Goal: Task Accomplishment & Management: Manage account settings

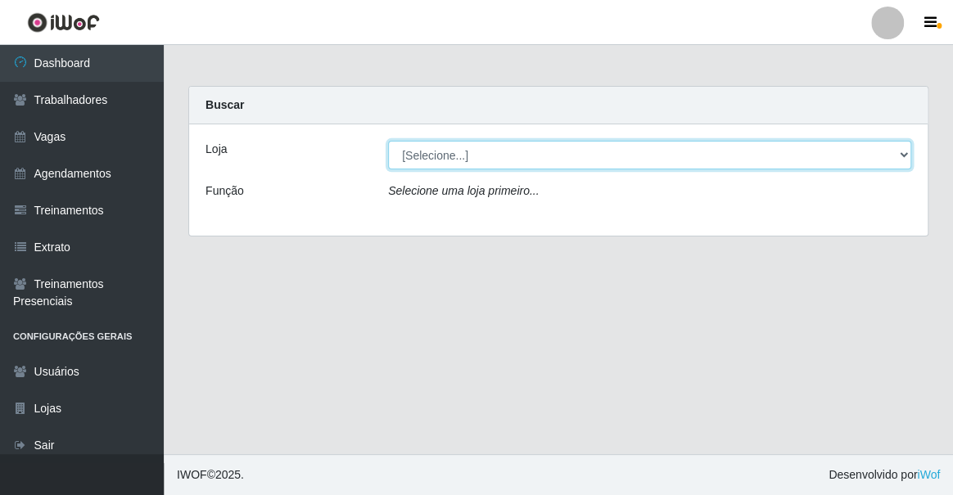
click at [411, 158] on select "[Selecione...] Famiglia [PERSON_NAME] - Ristorante [PERSON_NAME]" at bounding box center [649, 155] width 523 height 29
select select "267"
click at [388, 141] on select "[Selecione...] Famiglia [PERSON_NAME] - Ristorante [PERSON_NAME]" at bounding box center [649, 155] width 523 height 29
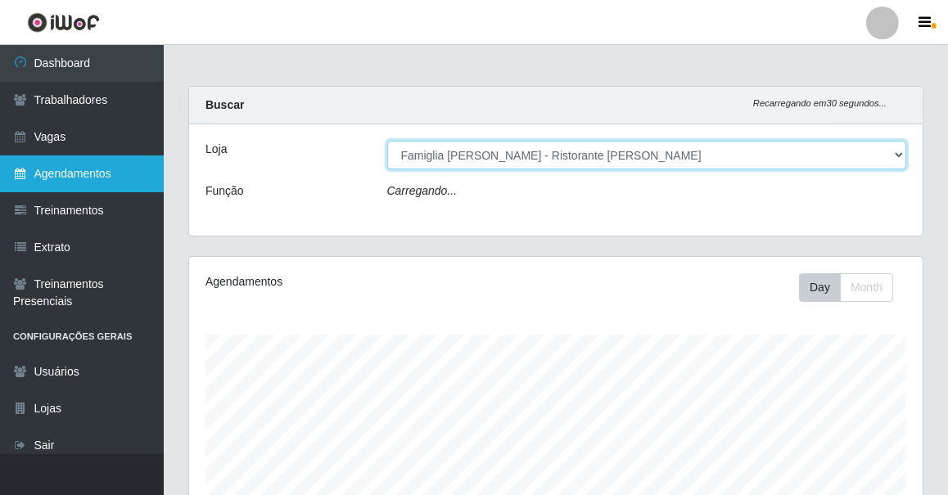
scroll to position [340, 734]
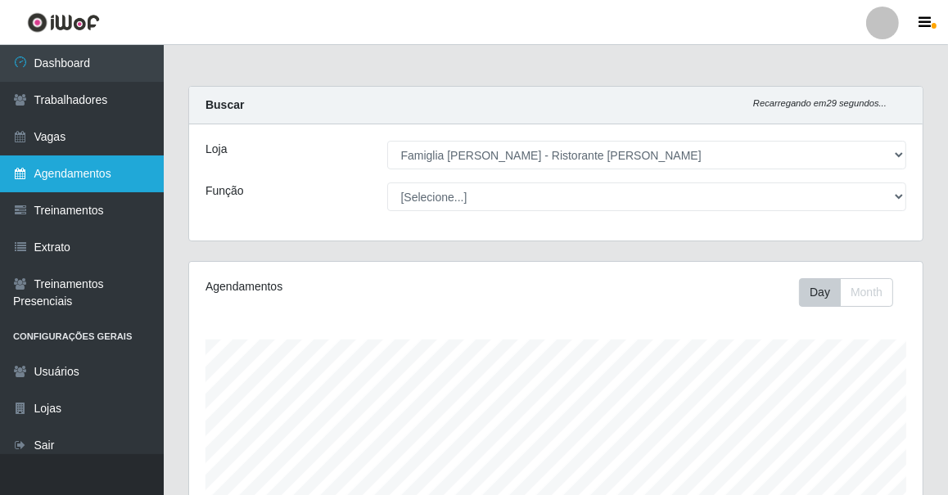
click at [63, 183] on link "Agendamentos" at bounding box center [82, 174] width 164 height 37
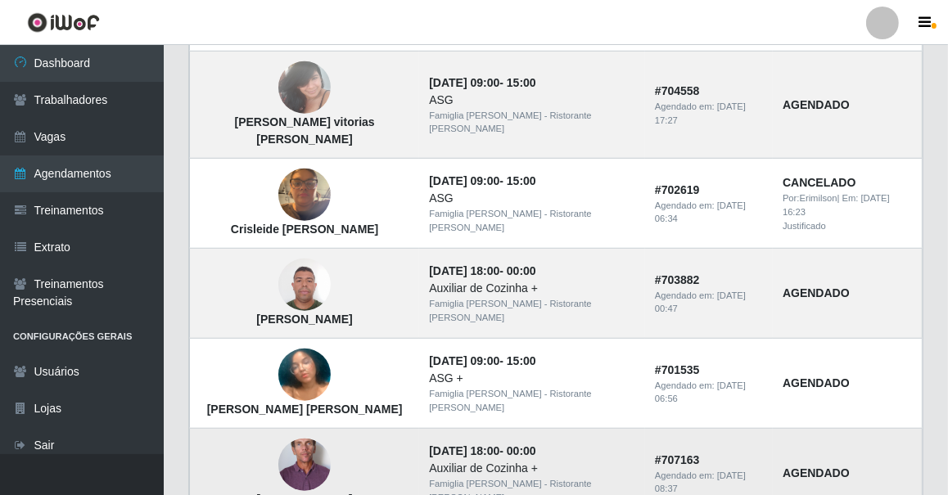
scroll to position [1191, 0]
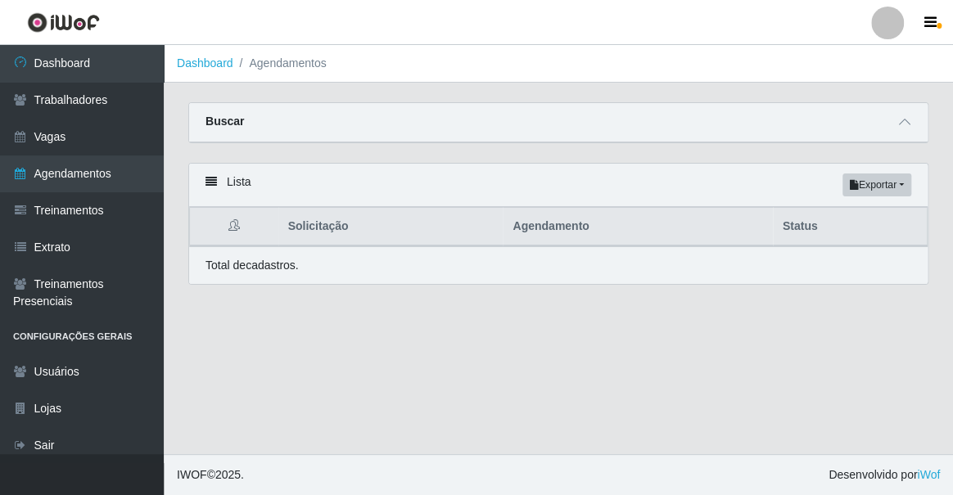
drag, startPoint x: 777, startPoint y: 398, endPoint x: 829, endPoint y: 334, distance: 82.1
click at [829, 334] on main "Dashboard Agendamentos Carregando... Buscar Início em Término em Status [Seleci…" at bounding box center [558, 249] width 789 height 409
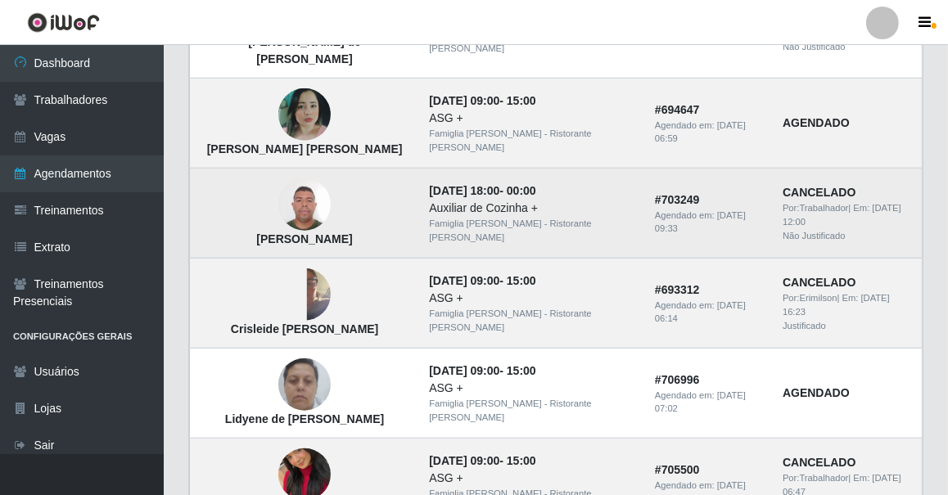
scroll to position [1063, 0]
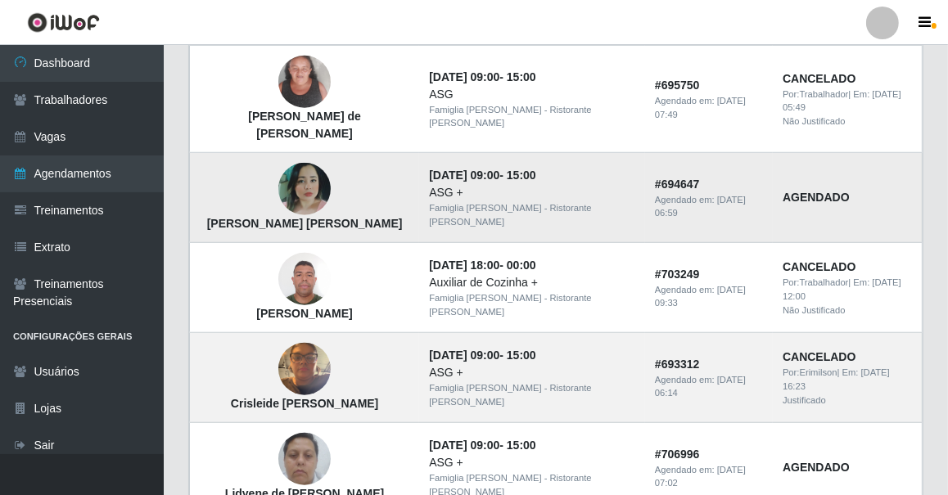
click at [292, 163] on img at bounding box center [304, 189] width 52 height 52
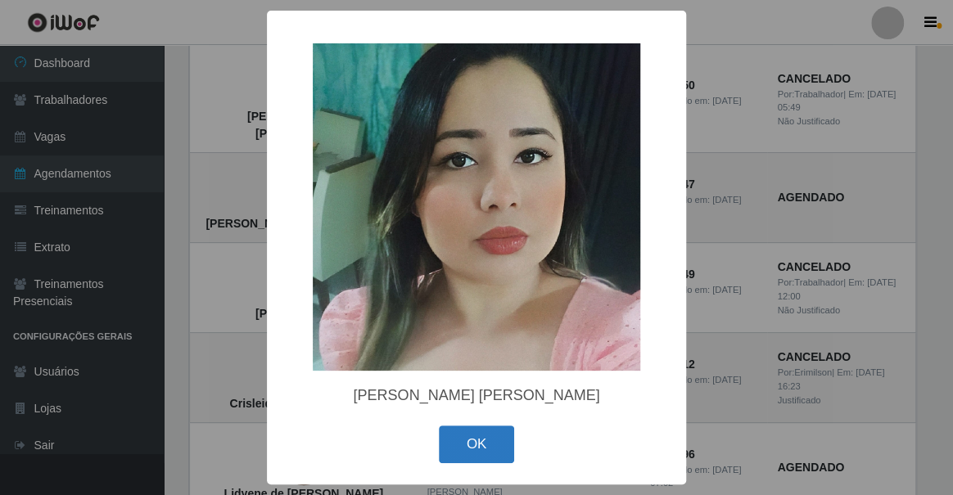
click at [486, 460] on button "OK" at bounding box center [477, 445] width 76 height 38
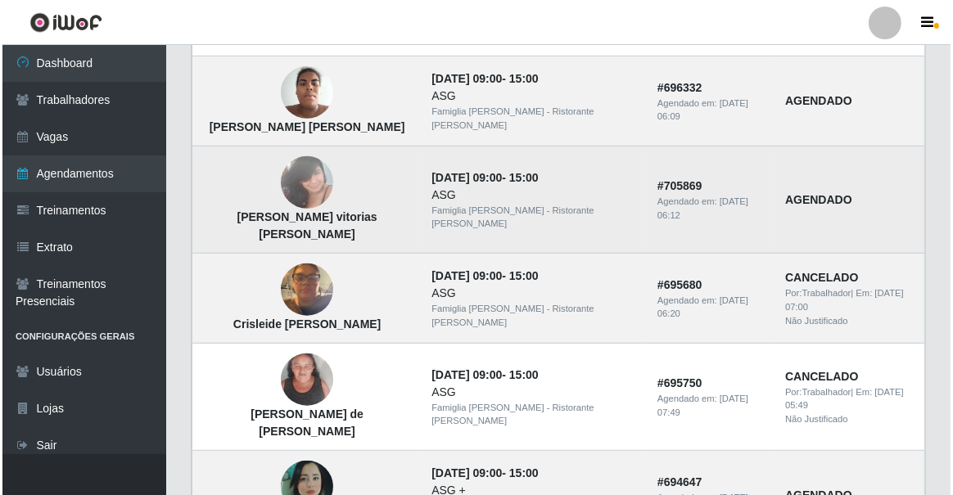
scroll to position [690, 0]
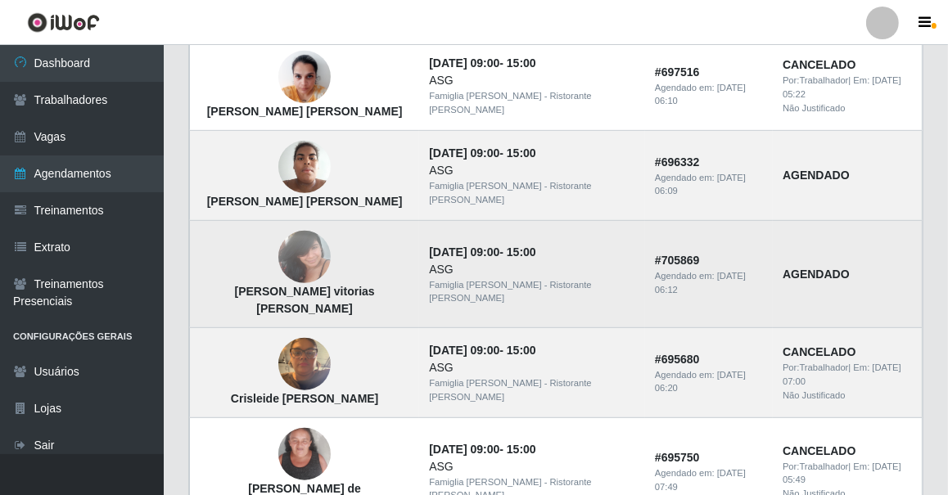
click at [292, 228] on img at bounding box center [304, 258] width 52 height 70
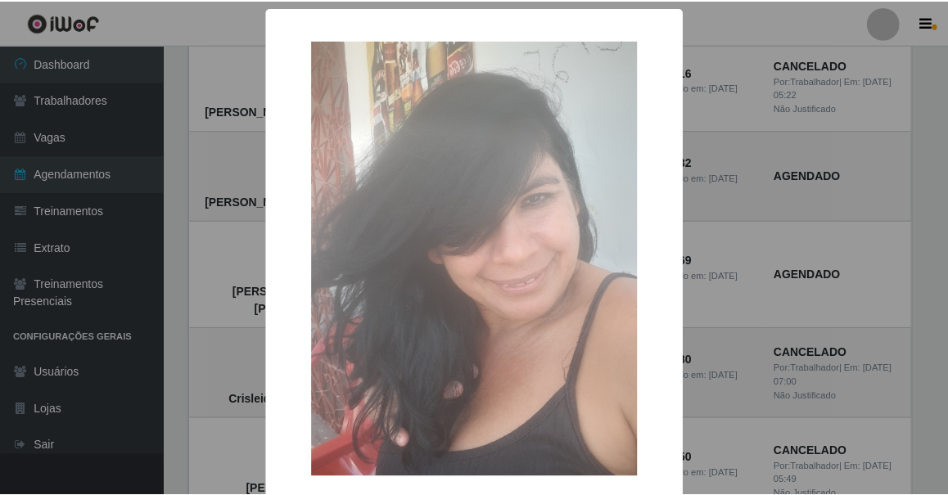
scroll to position [74, 0]
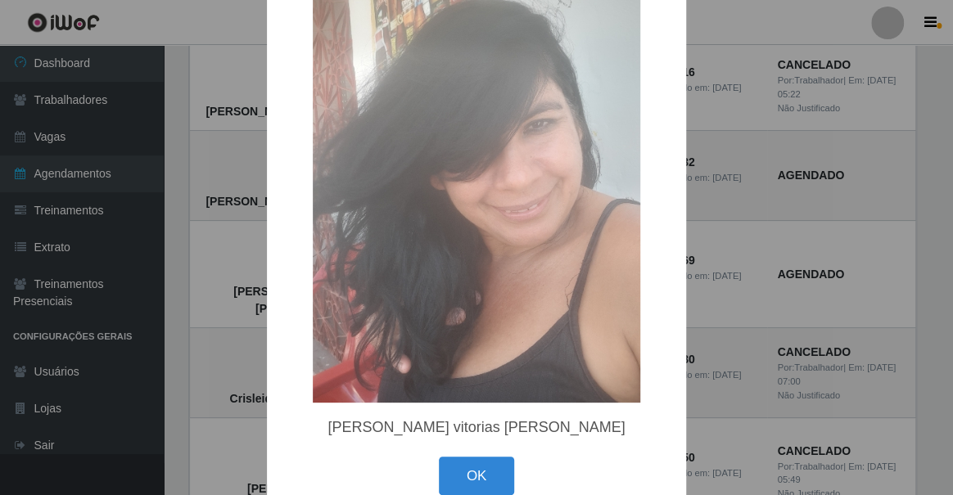
drag, startPoint x: 779, startPoint y: 265, endPoint x: 758, endPoint y: 270, distance: 21.9
click at [779, 265] on div "× Maria das vitorias oliveira OK Cancel" at bounding box center [476, 247] width 953 height 495
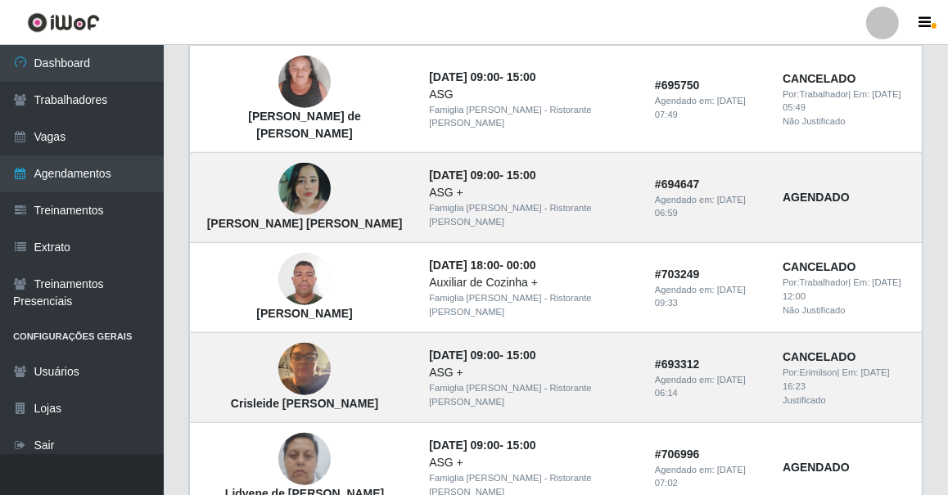
scroll to position [1212, 0]
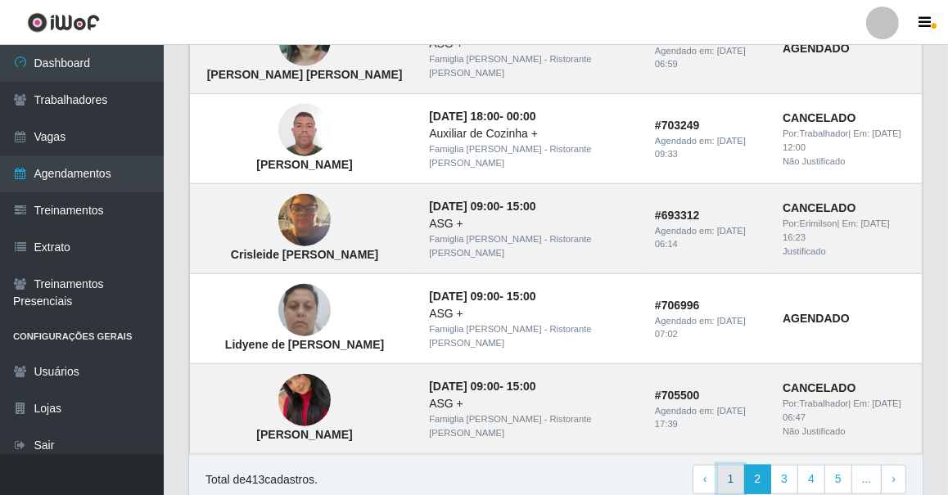
click at [741, 465] on link "1" at bounding box center [731, 479] width 28 height 29
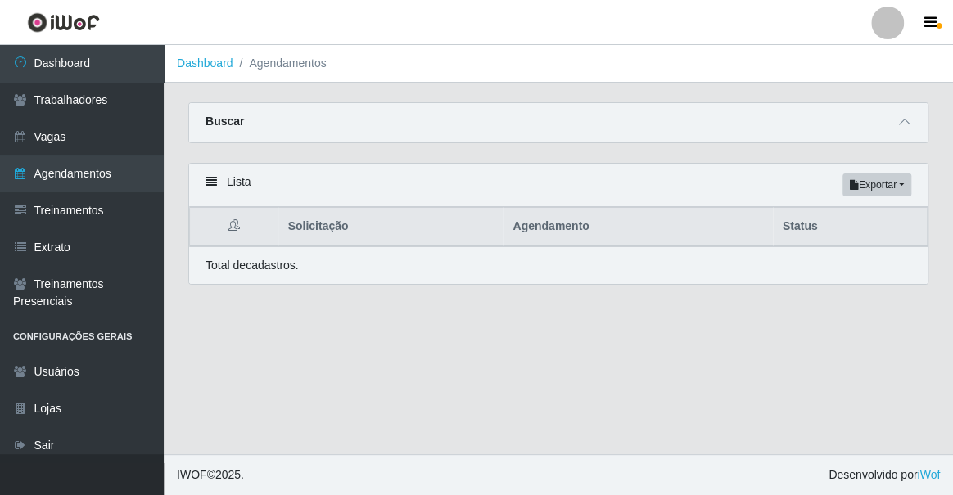
click at [114, 333] on li "Configurações Gerais" at bounding box center [82, 337] width 164 height 34
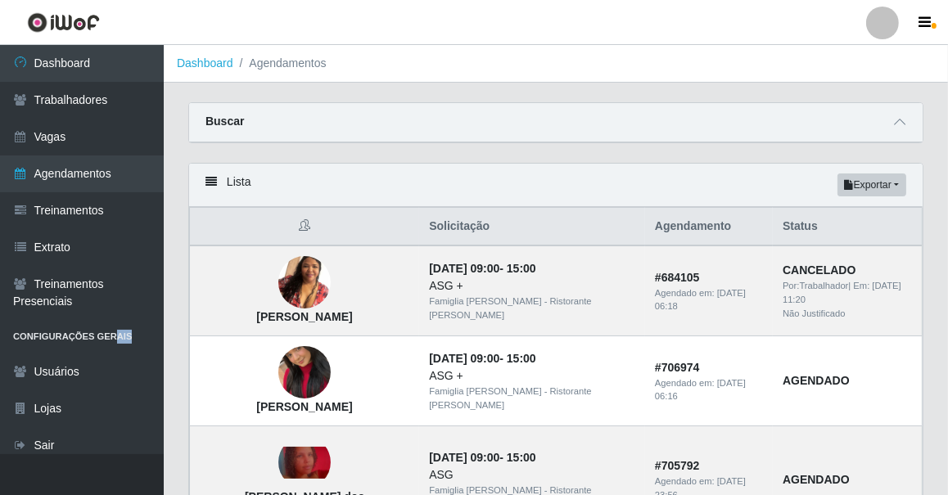
drag, startPoint x: 122, startPoint y: 337, endPoint x: 110, endPoint y: 337, distance: 12.3
click at [110, 337] on li "Configurações Gerais" at bounding box center [82, 337] width 164 height 34
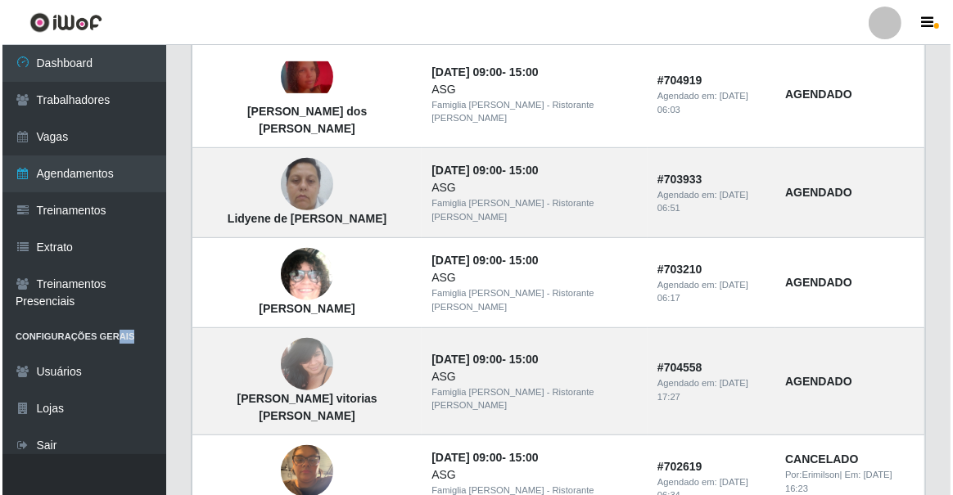
scroll to position [616, 0]
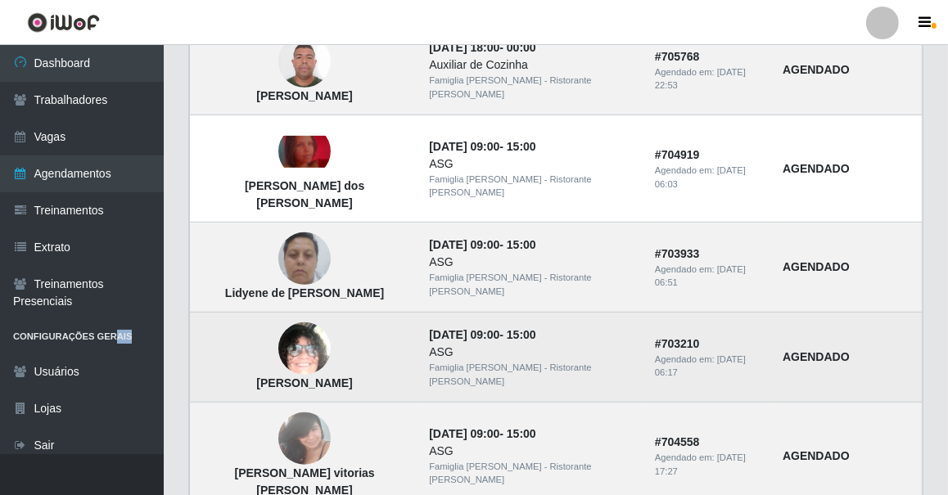
click at [305, 292] on img at bounding box center [304, 349] width 52 height 114
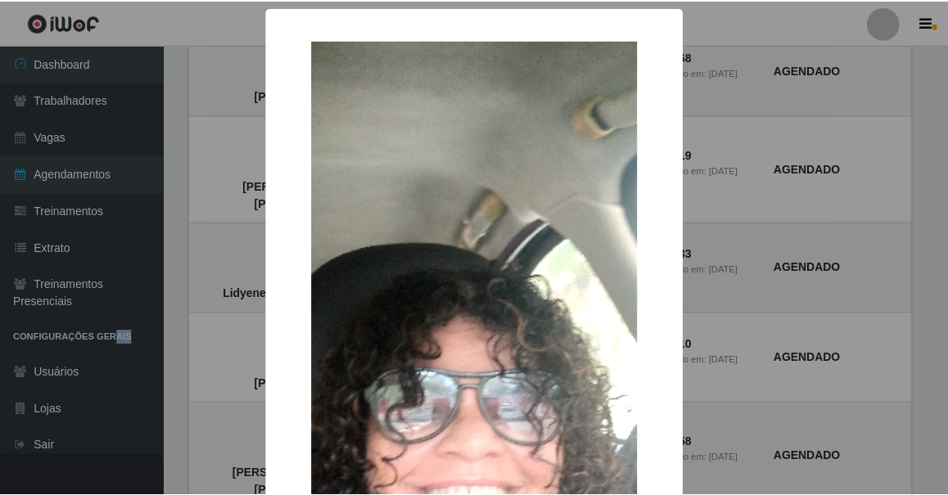
scroll to position [148, 0]
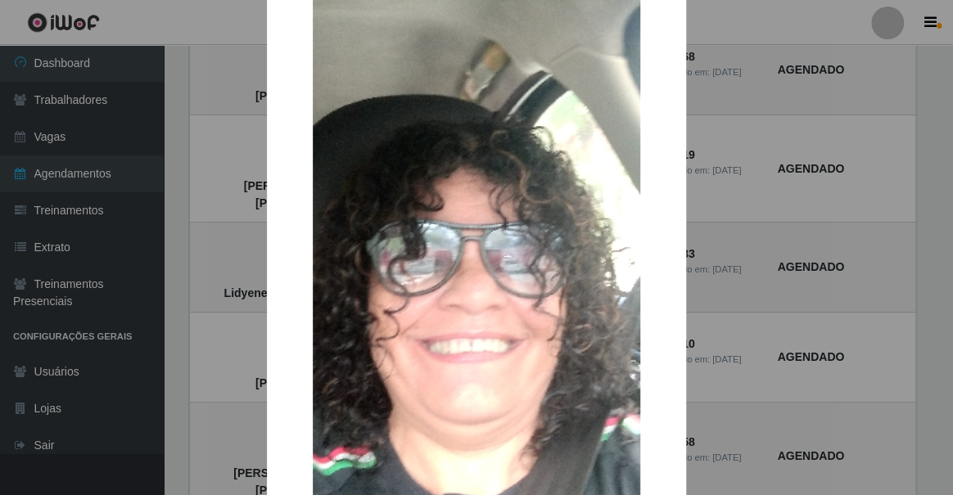
click at [158, 287] on div "× [PERSON_NAME] OK Cancel" at bounding box center [476, 247] width 953 height 495
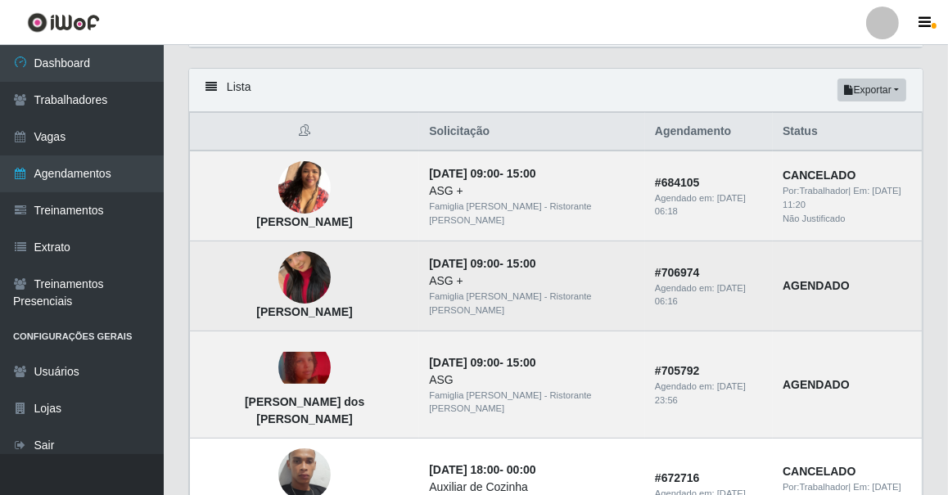
scroll to position [20, 0]
